Goal: Task Accomplishment & Management: Manage account settings

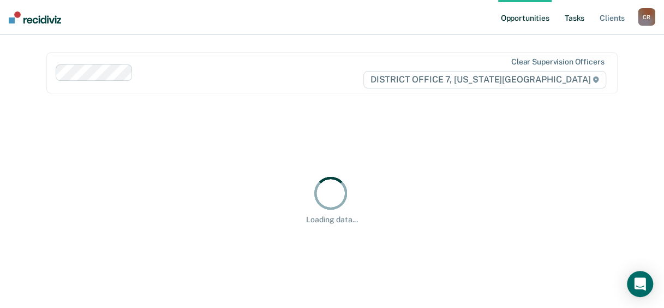
click at [581, 20] on link "Tasks" at bounding box center [575, 17] width 24 height 35
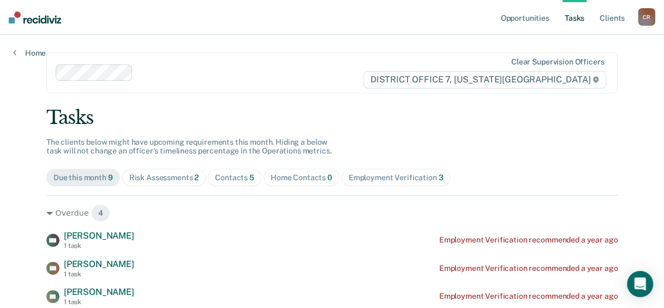
click at [154, 177] on div "Risk Assessments 2" at bounding box center [164, 177] width 70 height 9
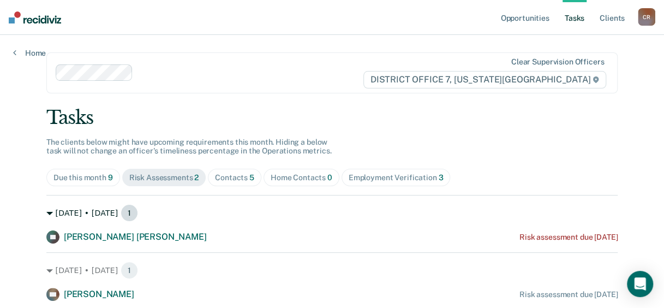
scroll to position [36, 0]
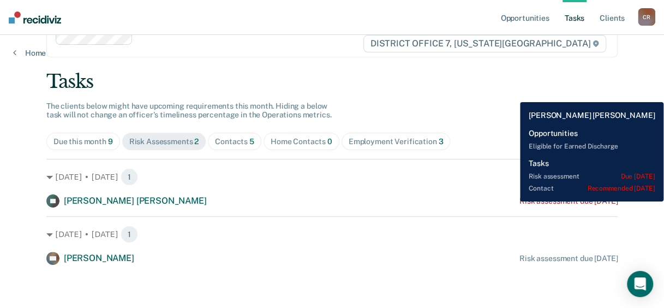
click at [520, 201] on div "Risk assessment due [DATE]" at bounding box center [569, 201] width 98 height 9
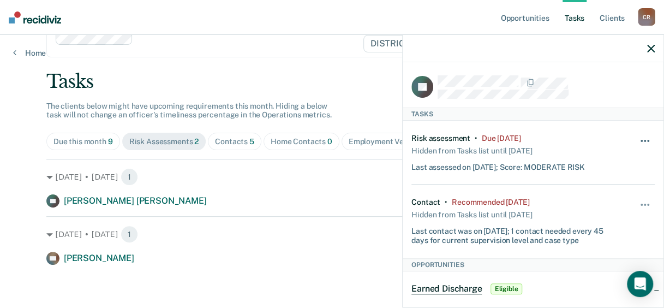
click at [644, 140] on span "button" at bounding box center [645, 141] width 2 height 2
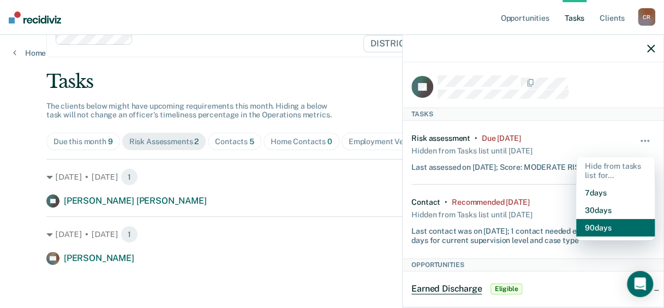
click at [602, 228] on button "90 days" at bounding box center [616, 227] width 79 height 17
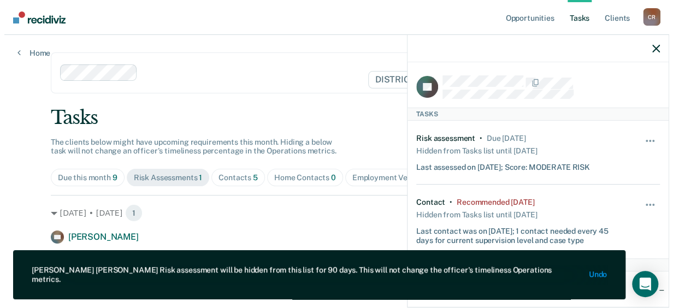
scroll to position [0, 0]
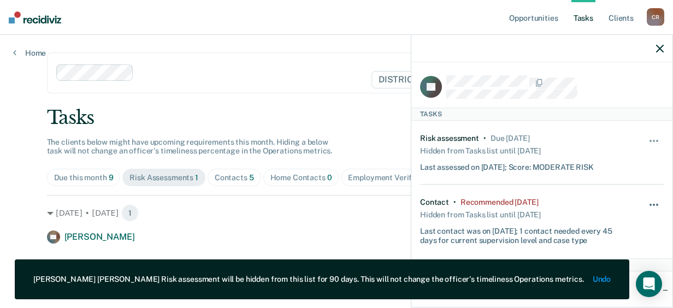
click at [652, 204] on span "button" at bounding box center [653, 205] width 2 height 2
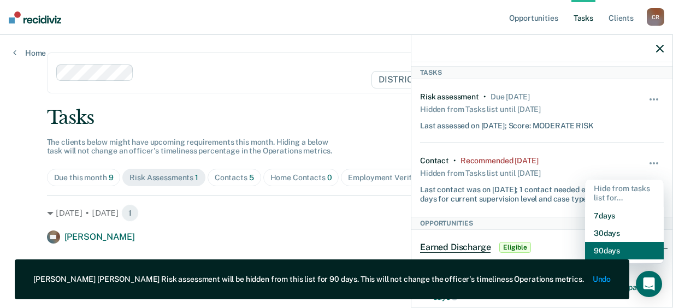
scroll to position [109, 0]
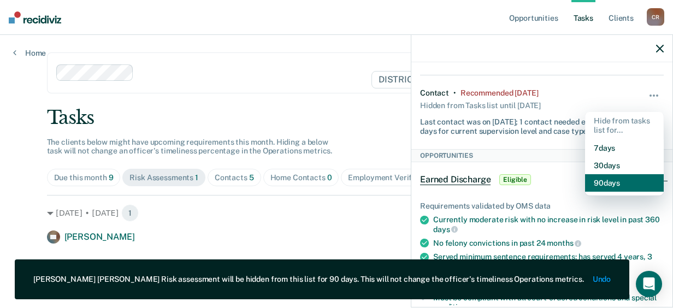
click at [594, 185] on button "90 days" at bounding box center [624, 182] width 79 height 17
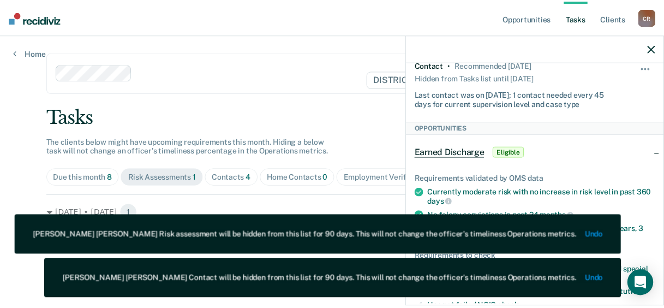
scroll to position [0, 0]
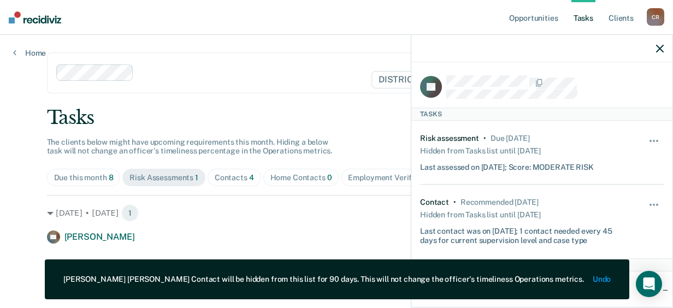
drag, startPoint x: 656, startPoint y: 50, endPoint x: 645, endPoint y: 52, distance: 11.1
click at [652, 51] on div at bounding box center [541, 48] width 261 height 27
click at [656, 47] on icon "button" at bounding box center [660, 49] width 8 height 8
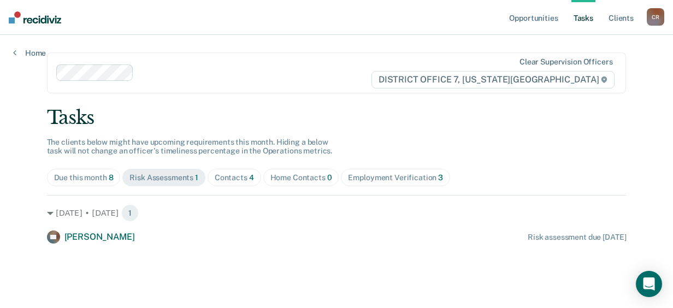
click at [175, 177] on div "Risk Assessments 1" at bounding box center [163, 177] width 69 height 9
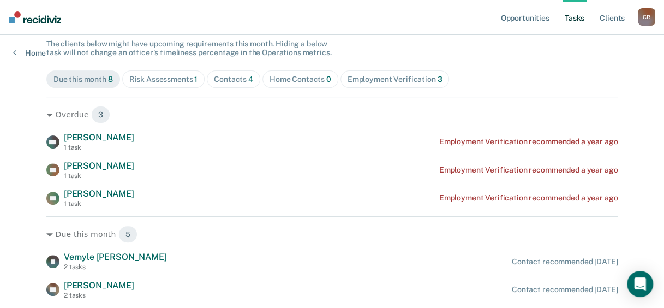
scroll to position [109, 0]
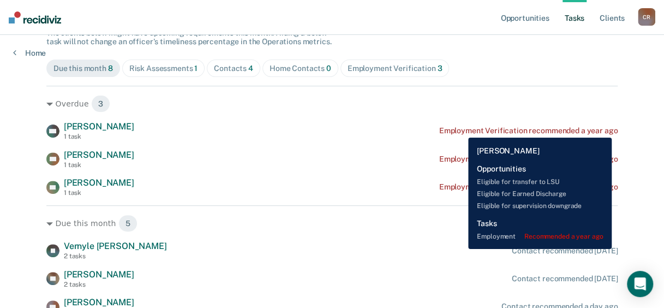
click at [460, 129] on div "Employment Verification recommended a year ago" at bounding box center [529, 130] width 179 height 9
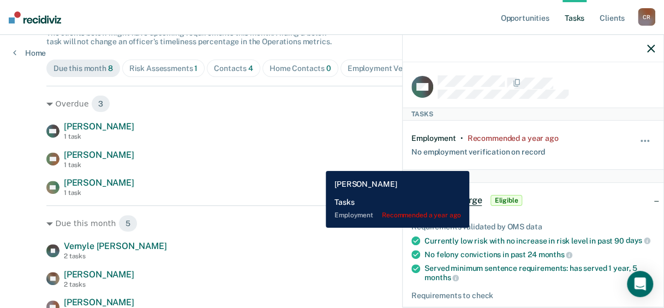
click at [318, 163] on div "FW [PERSON_NAME] 1 task Employment Verification recommended a year ago" at bounding box center [332, 159] width 572 height 19
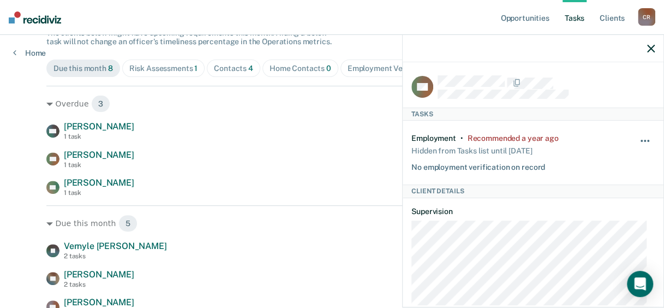
click at [644, 140] on span "button" at bounding box center [645, 141] width 2 height 2
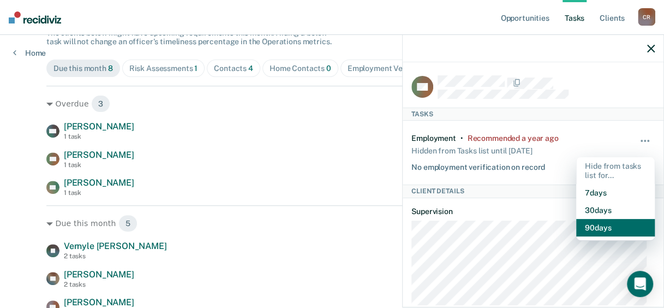
click at [601, 226] on button "90 days" at bounding box center [616, 227] width 79 height 17
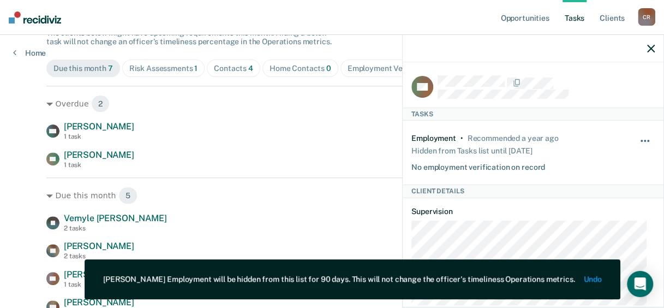
click at [637, 140] on button "button" at bounding box center [646, 146] width 19 height 17
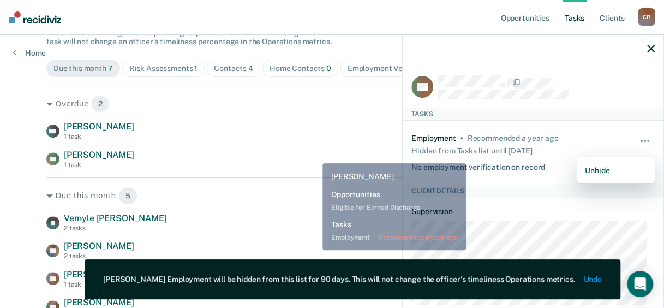
click at [291, 155] on div "AC [PERSON_NAME] 1 task Employment Verification recommended a year ago" at bounding box center [332, 159] width 572 height 19
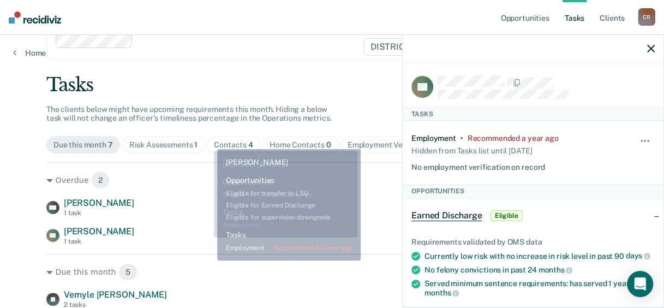
scroll to position [25, 0]
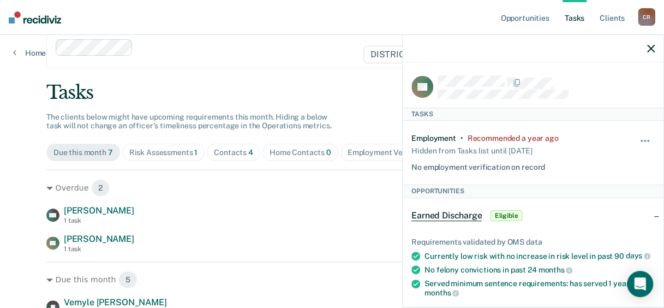
click at [649, 50] on icon "button" at bounding box center [652, 49] width 8 height 8
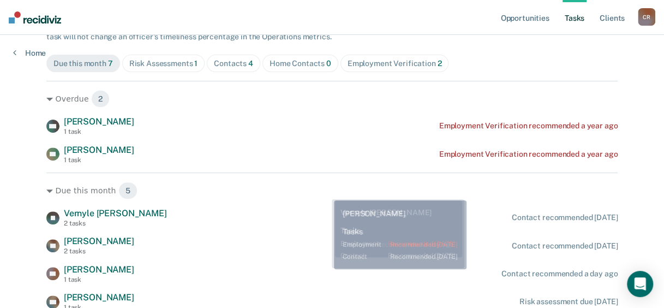
scroll to position [0, 0]
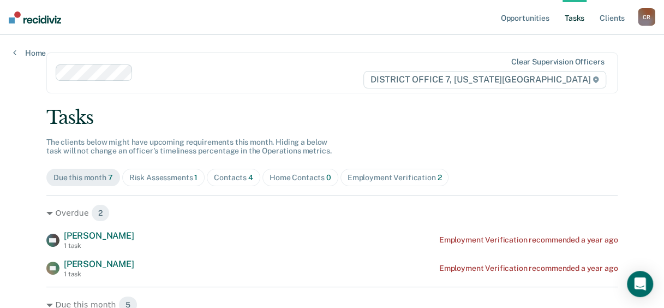
click at [294, 181] on div "Home Contacts 0" at bounding box center [301, 177] width 62 height 9
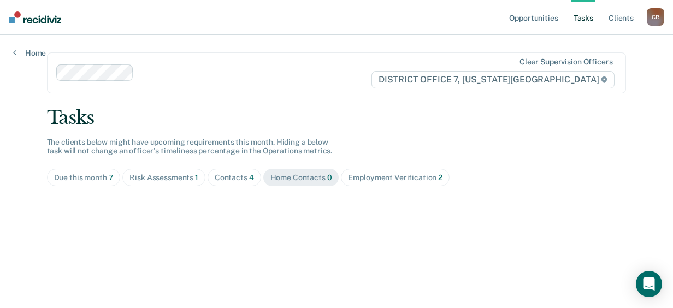
click at [240, 182] on span "Contacts 4" at bounding box center [234, 177] width 54 height 17
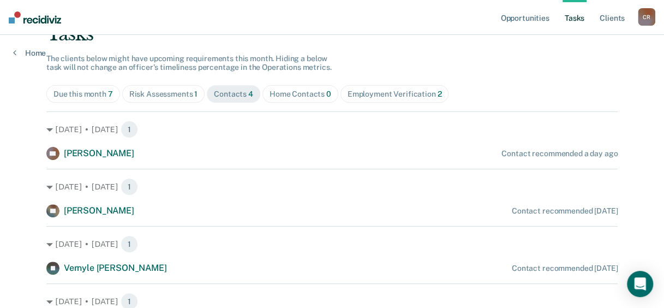
scroll to position [109, 0]
